Goal: Transaction & Acquisition: Purchase product/service

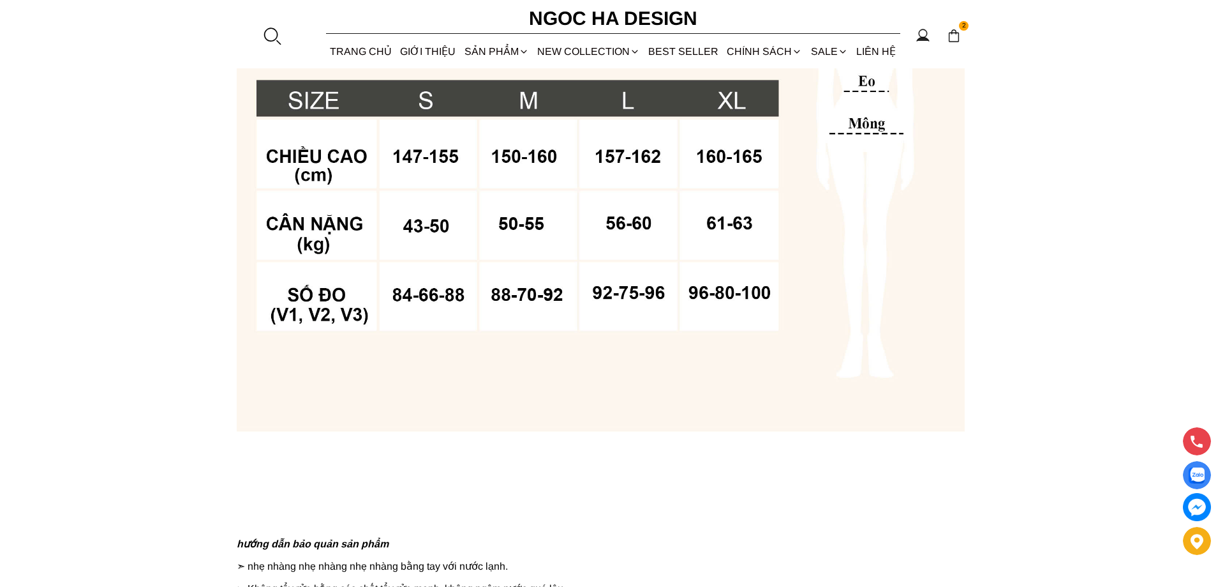
scroll to position [894, 0]
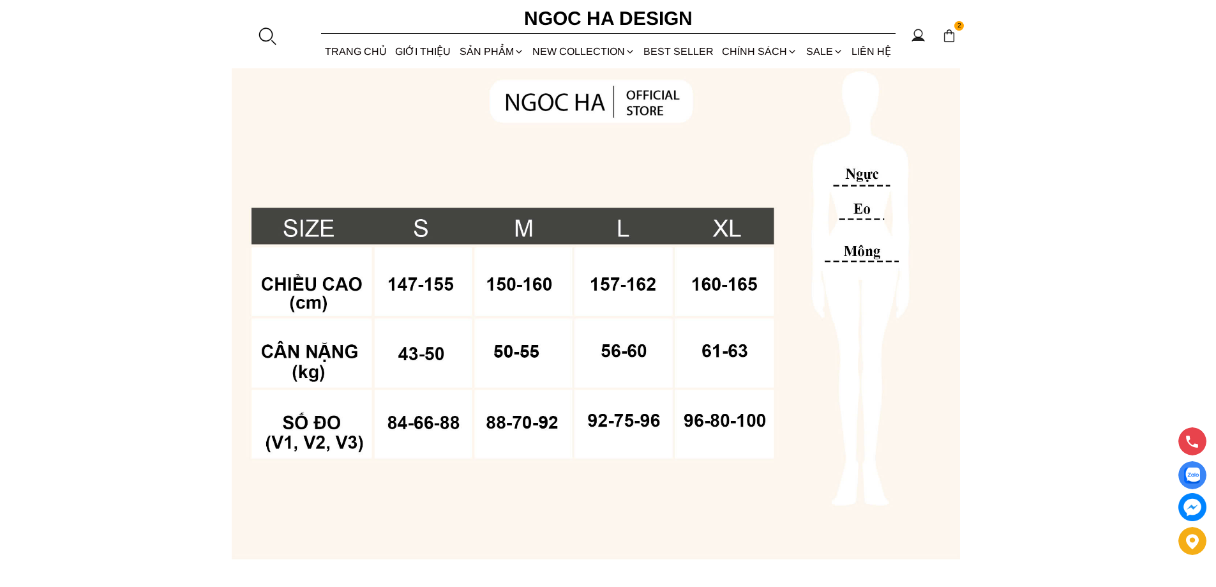
click at [267, 28] on div at bounding box center [266, 35] width 19 height 19
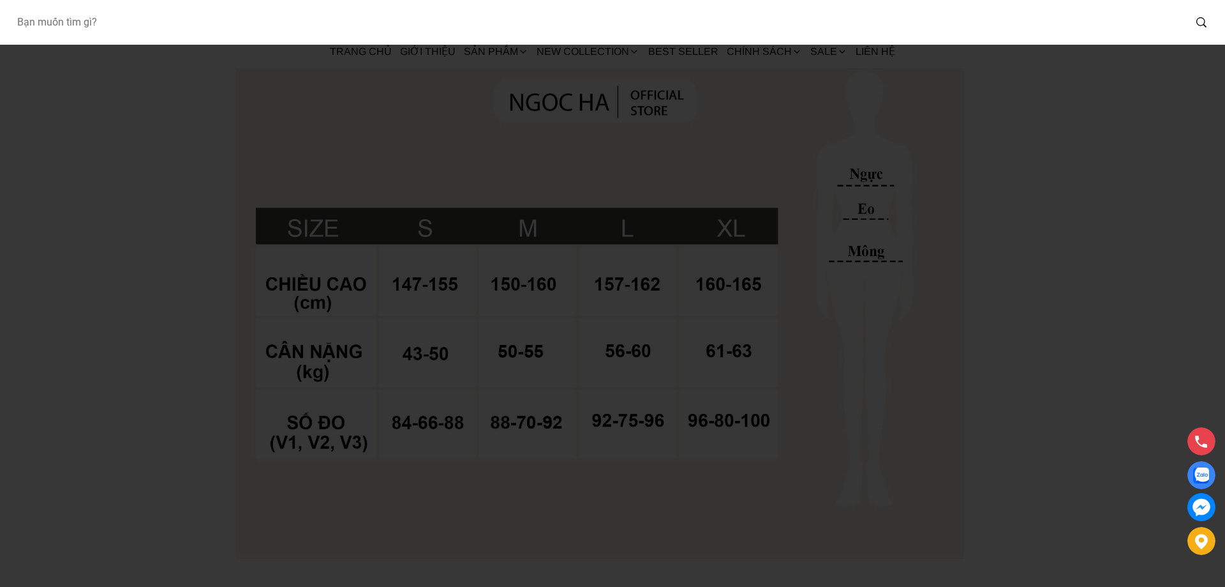
click at [151, 29] on input "Input search Bạn muốn tìm gì?" at bounding box center [595, 22] width 1178 height 29
type input "D1009"
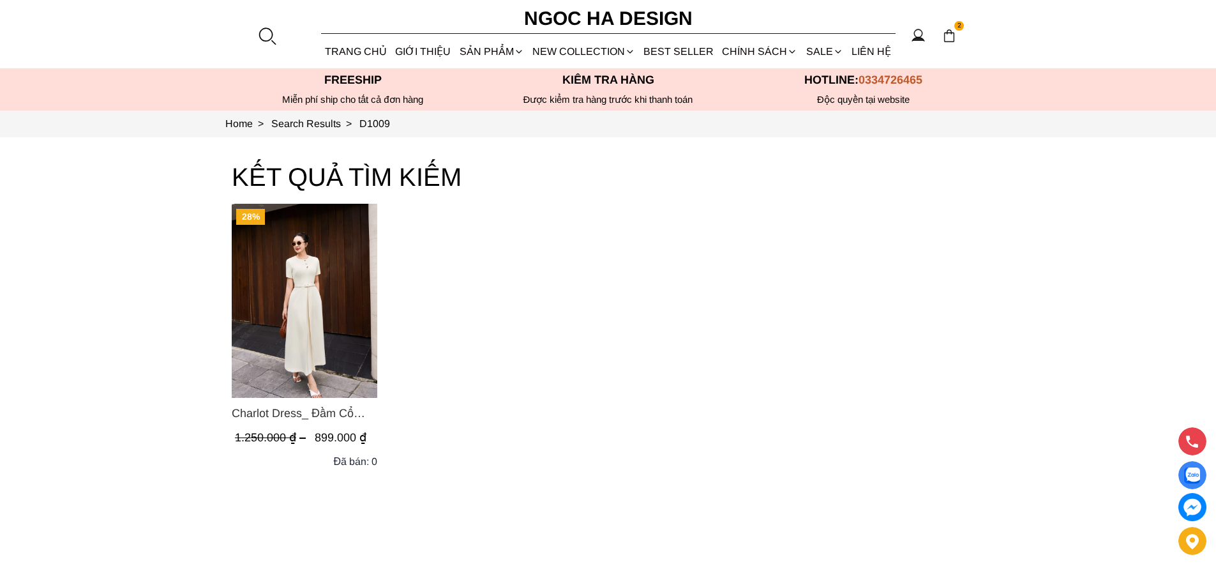
click at [333, 338] on img "Product image - Charlot Dress_ Đầm Cổ Tròn Xếp Ly Giữa Kèm Đai Màu Kem D1009" at bounding box center [305, 301] width 146 height 194
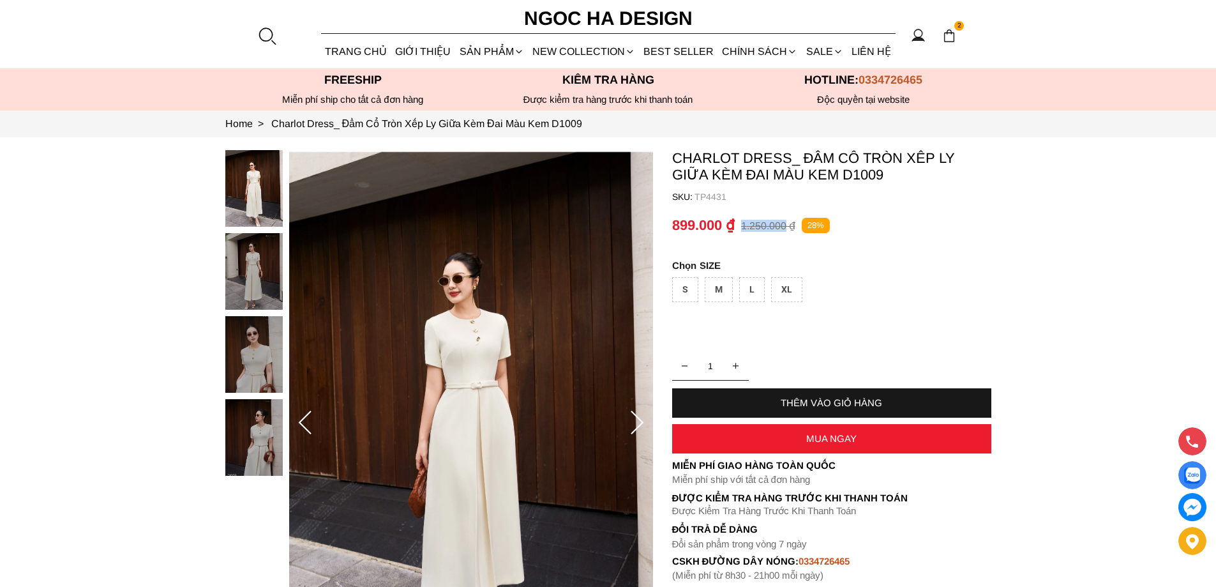
copy p "1.250.000"
drag, startPoint x: 741, startPoint y: 225, endPoint x: 783, endPoint y: 226, distance: 42.1
click at [783, 226] on p "1.250.000 ₫" at bounding box center [768, 226] width 54 height 12
